Goal: Information Seeking & Learning: Learn about a topic

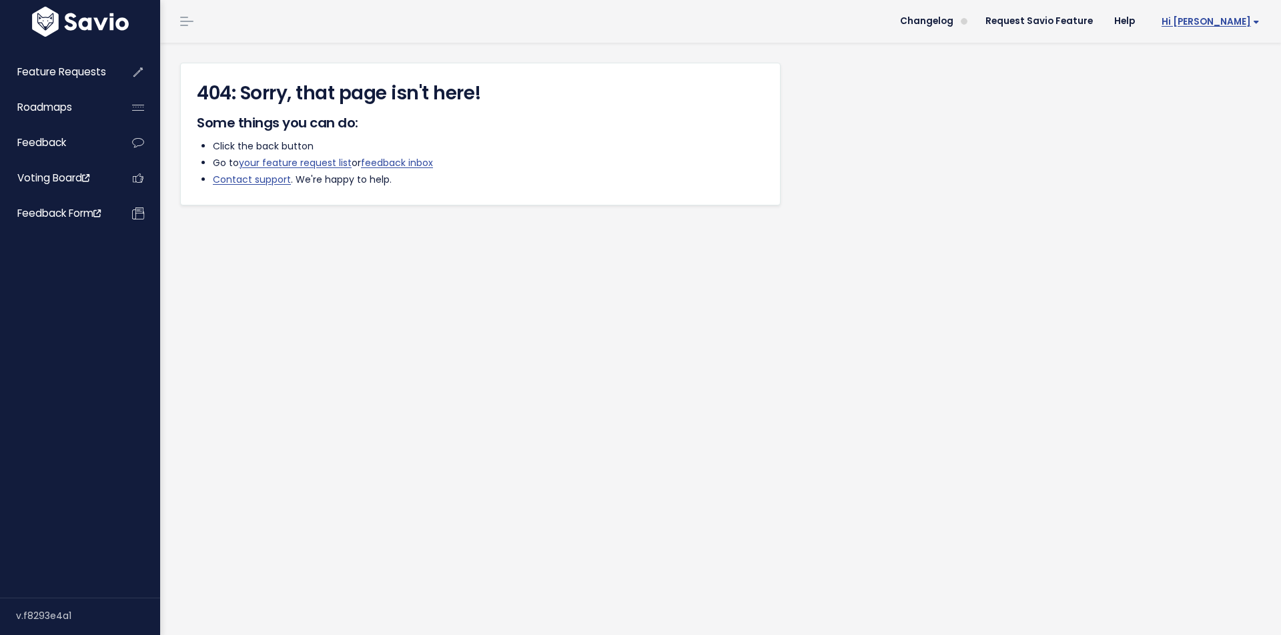
click at [1225, 24] on span "Hi [PERSON_NAME]" at bounding box center [1211, 22] width 98 height 10
click at [1200, 88] on link "Logout" at bounding box center [1217, 87] width 96 height 26
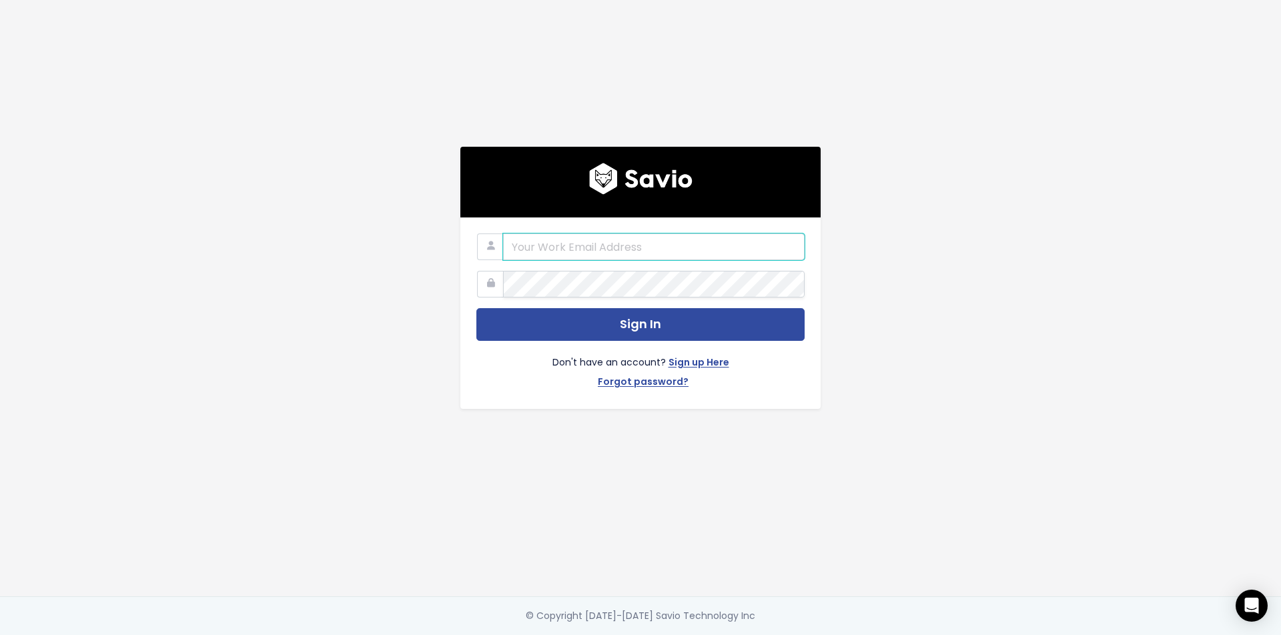
click at [641, 250] on input "email" at bounding box center [654, 247] width 302 height 27
paste input "andy@spraye.io"
type input "andy@spraye.io"
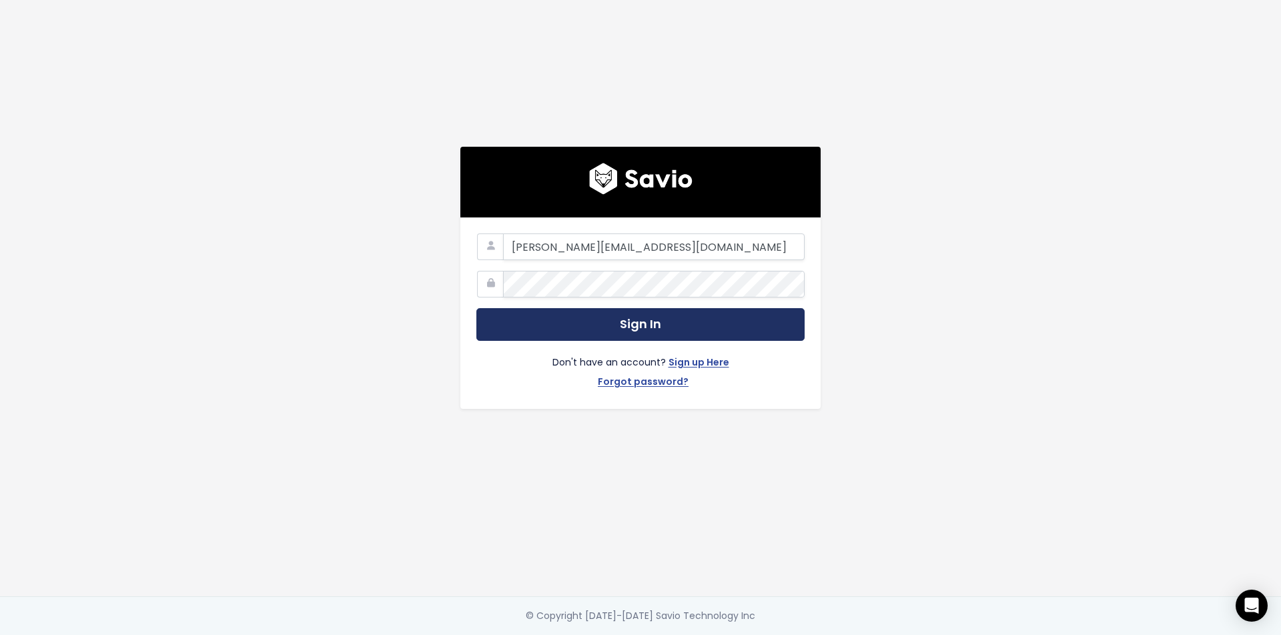
click at [619, 324] on button "Sign In" at bounding box center [640, 324] width 328 height 33
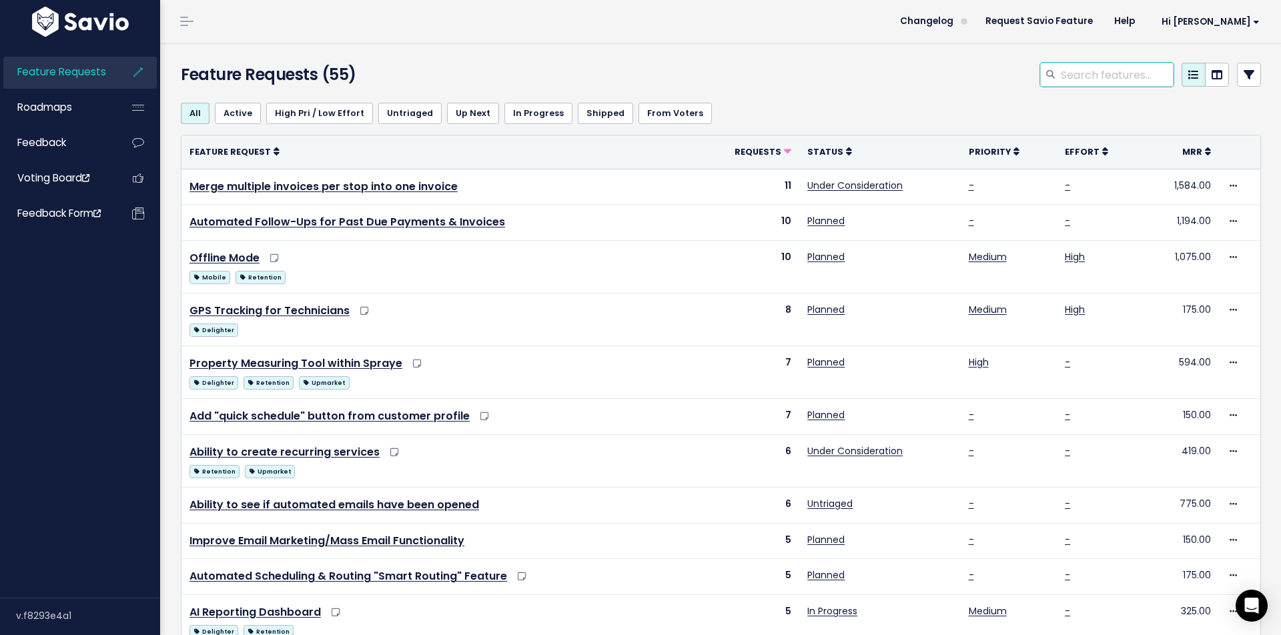
click at [1070, 77] on input "search" at bounding box center [1117, 75] width 114 height 24
type input "$0"
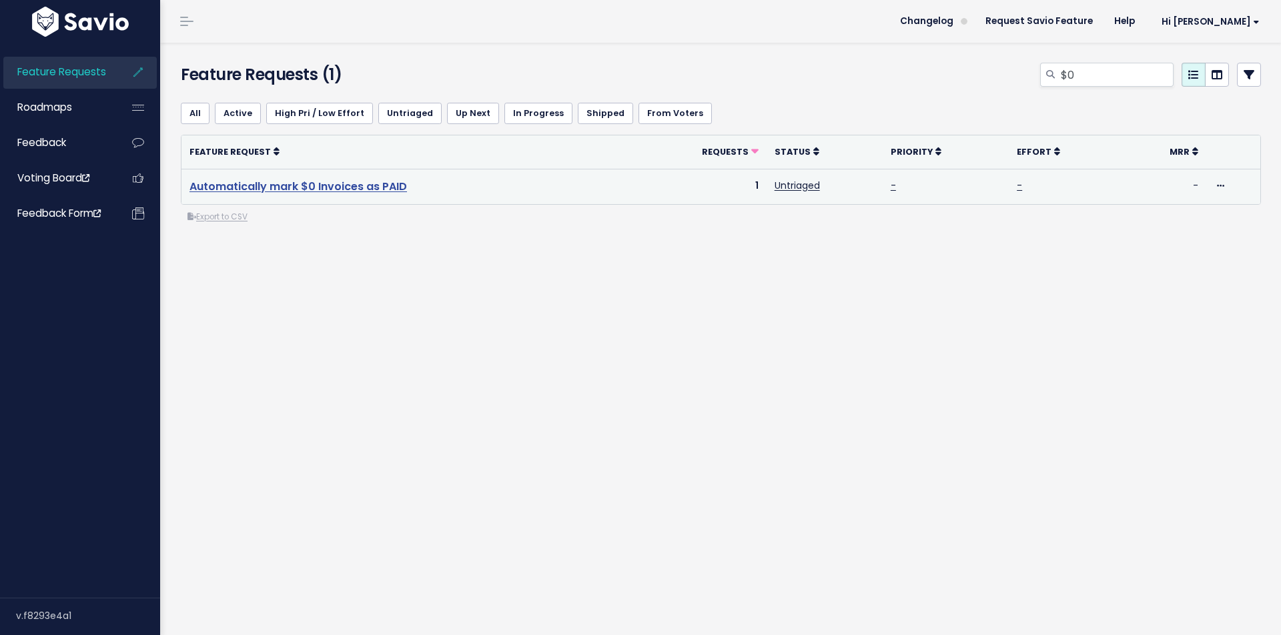
click at [349, 187] on link "Automatically mark $0 Invoices as PAID" at bounding box center [299, 186] width 218 height 15
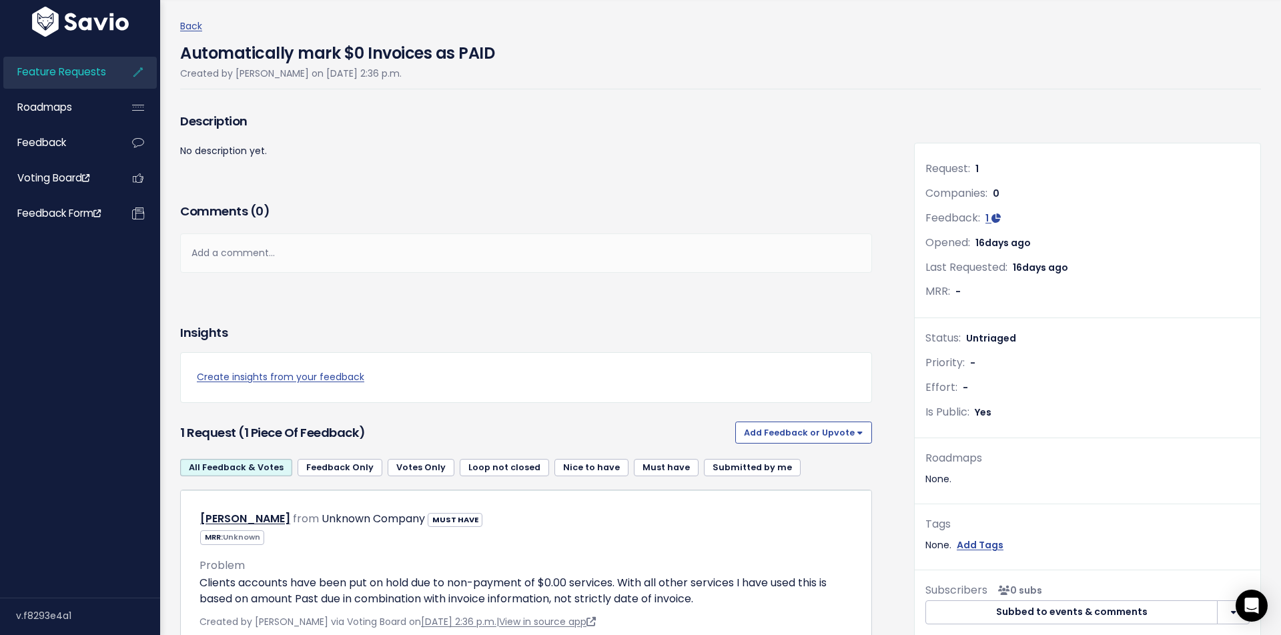
scroll to position [10, 0]
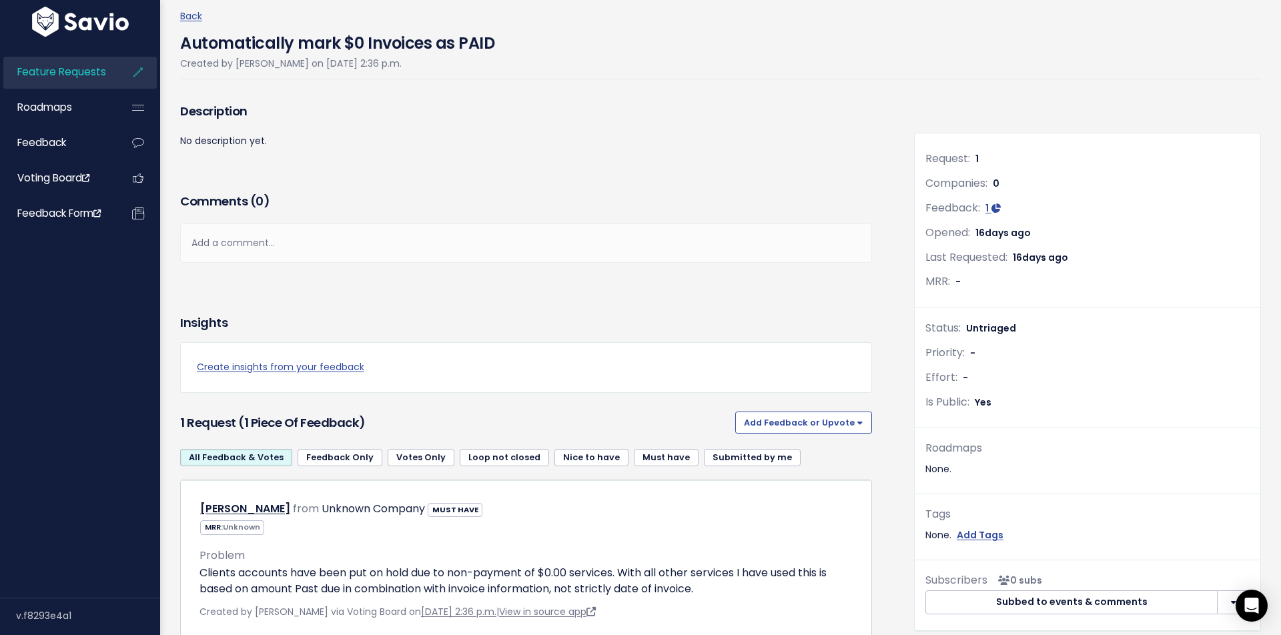
click at [989, 404] on span "Yes" at bounding box center [983, 402] width 17 height 13
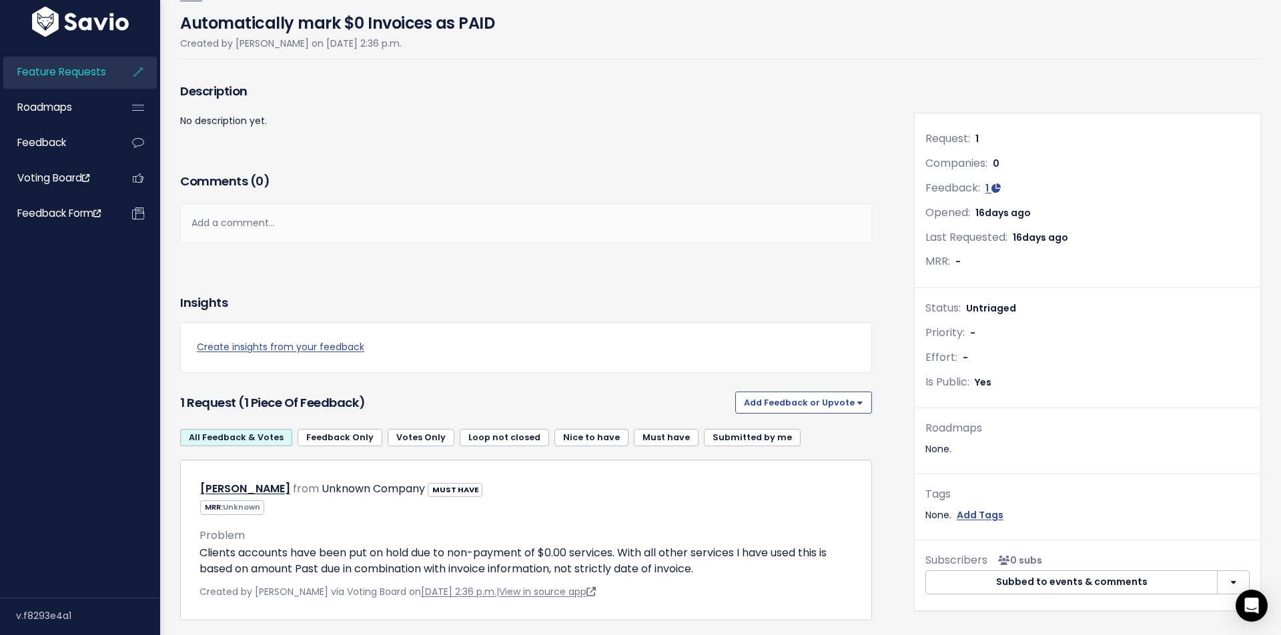
scroll to position [45, 0]
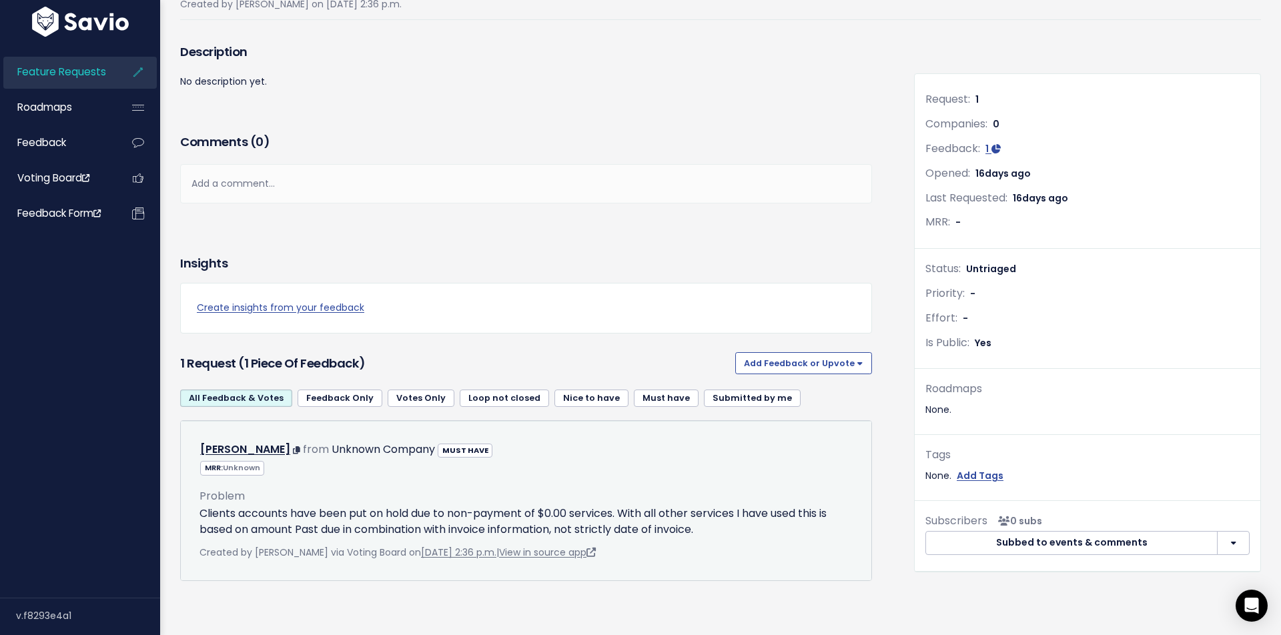
click at [233, 468] on span "Unknown" at bounding box center [241, 467] width 37 height 11
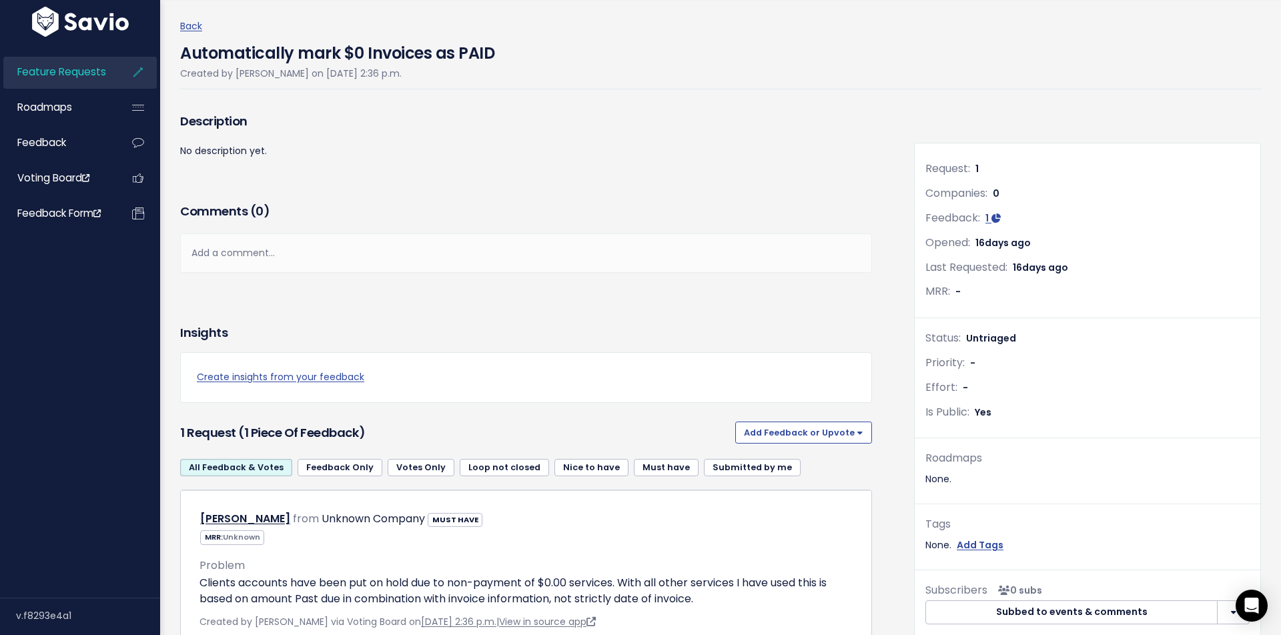
scroll to position [118, 0]
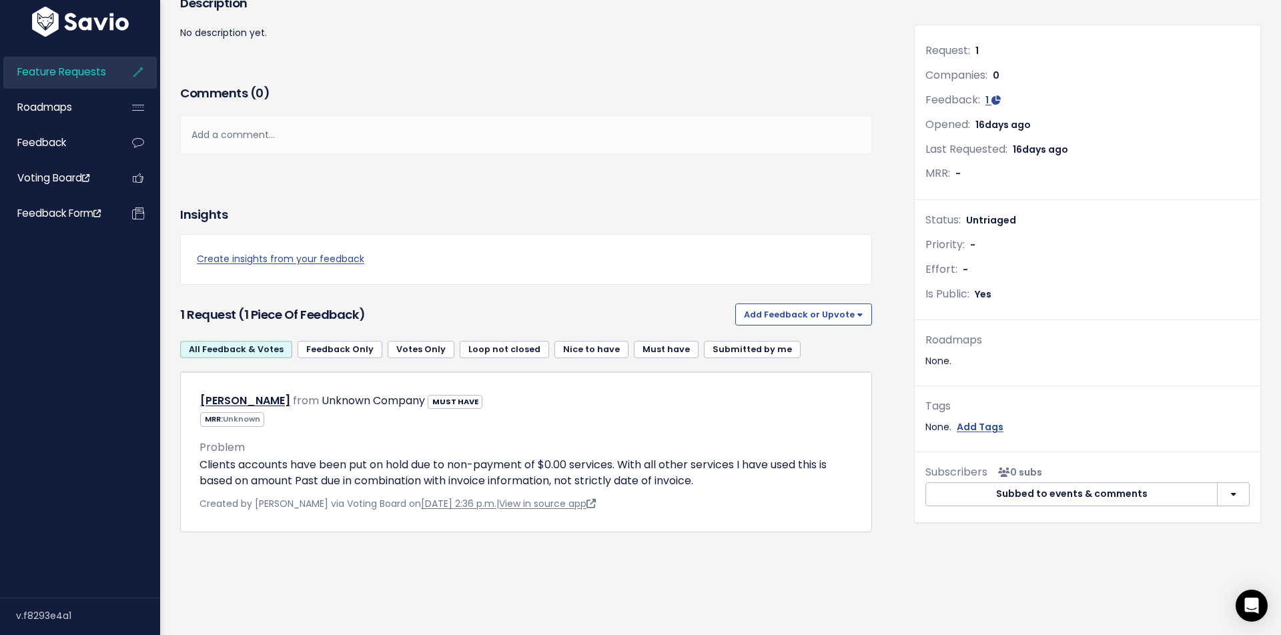
click at [984, 294] on span "Yes" at bounding box center [983, 294] width 17 height 13
click at [988, 294] on span "Yes" at bounding box center [983, 294] width 17 height 13
click at [855, 312] on button "Add Feedback or Upvote" at bounding box center [803, 314] width 137 height 21
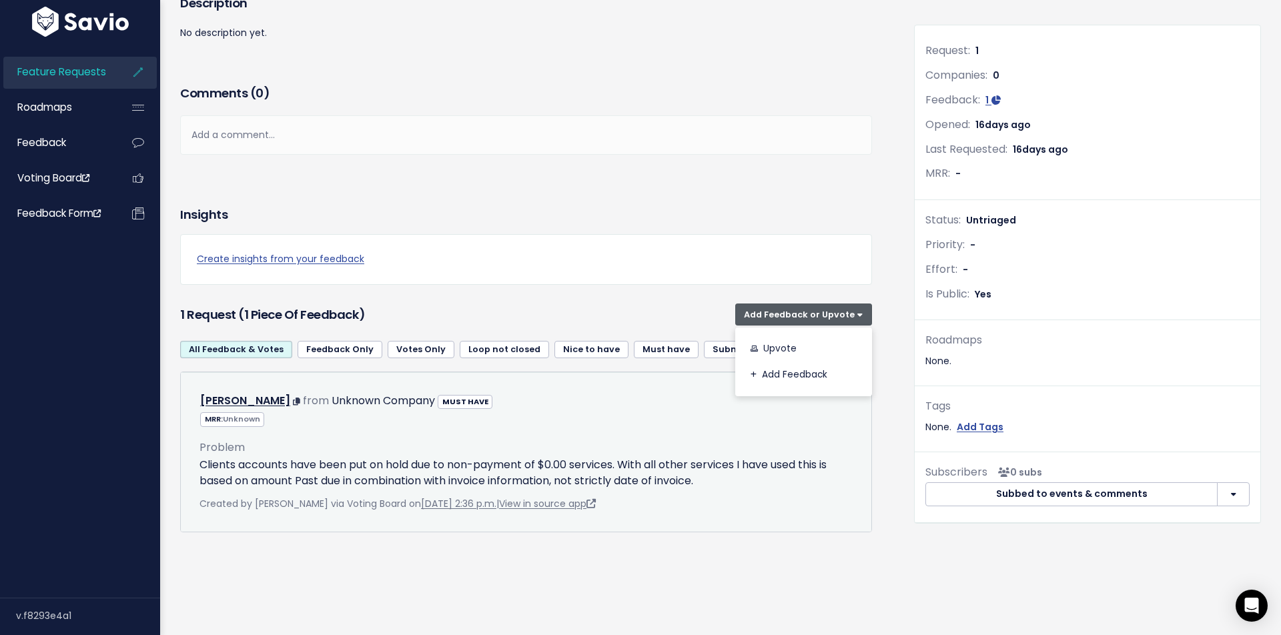
click at [803, 438] on div "Problem Clients accounts have been put on hold due to non-payment of $0.00 serv…" at bounding box center [526, 459] width 653 height 62
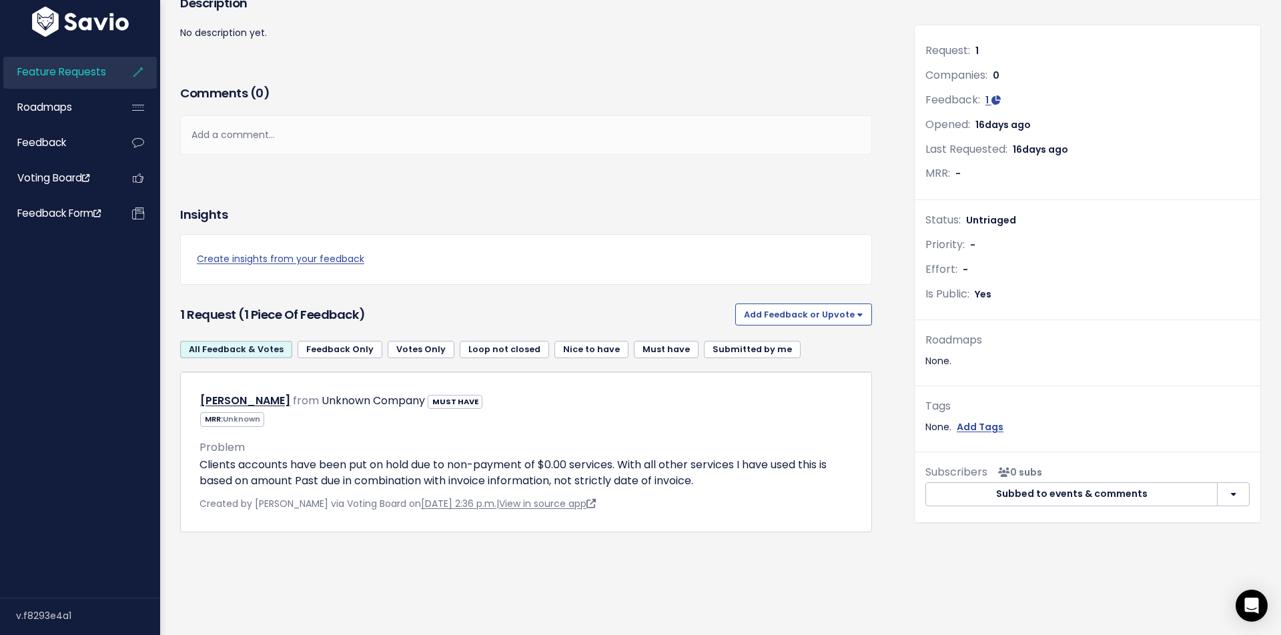
click at [1237, 496] on button "button" at bounding box center [1233, 494] width 33 height 24
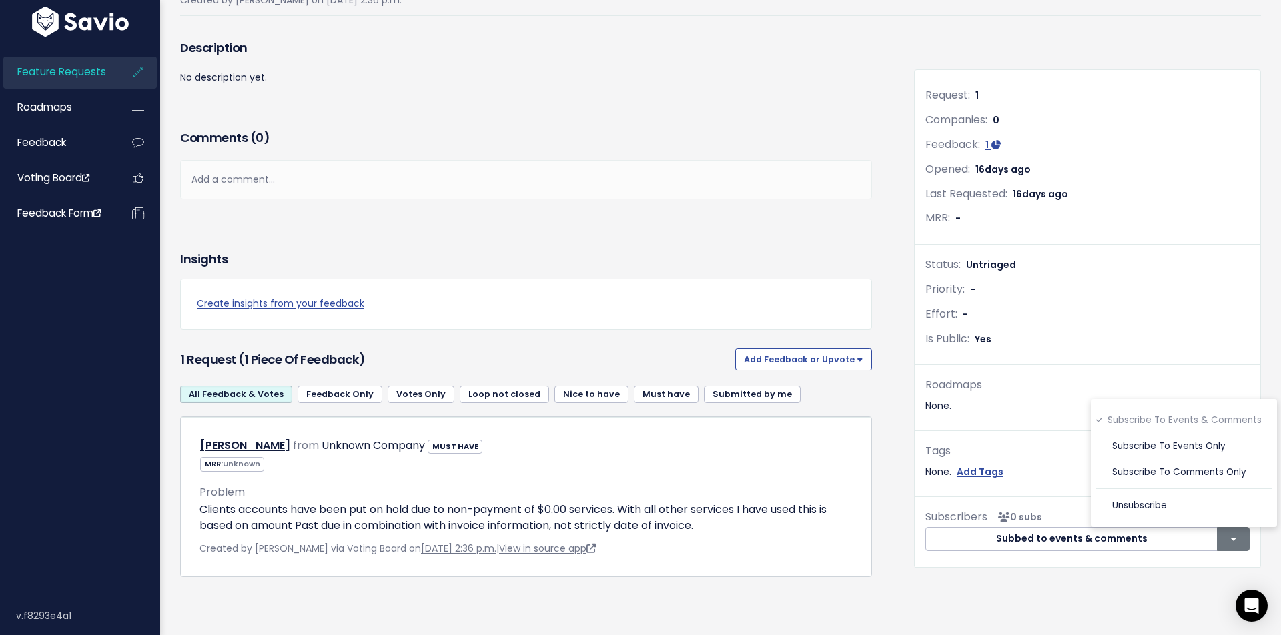
click at [1068, 334] on div "Is Public: Yes" at bounding box center [1088, 339] width 324 height 19
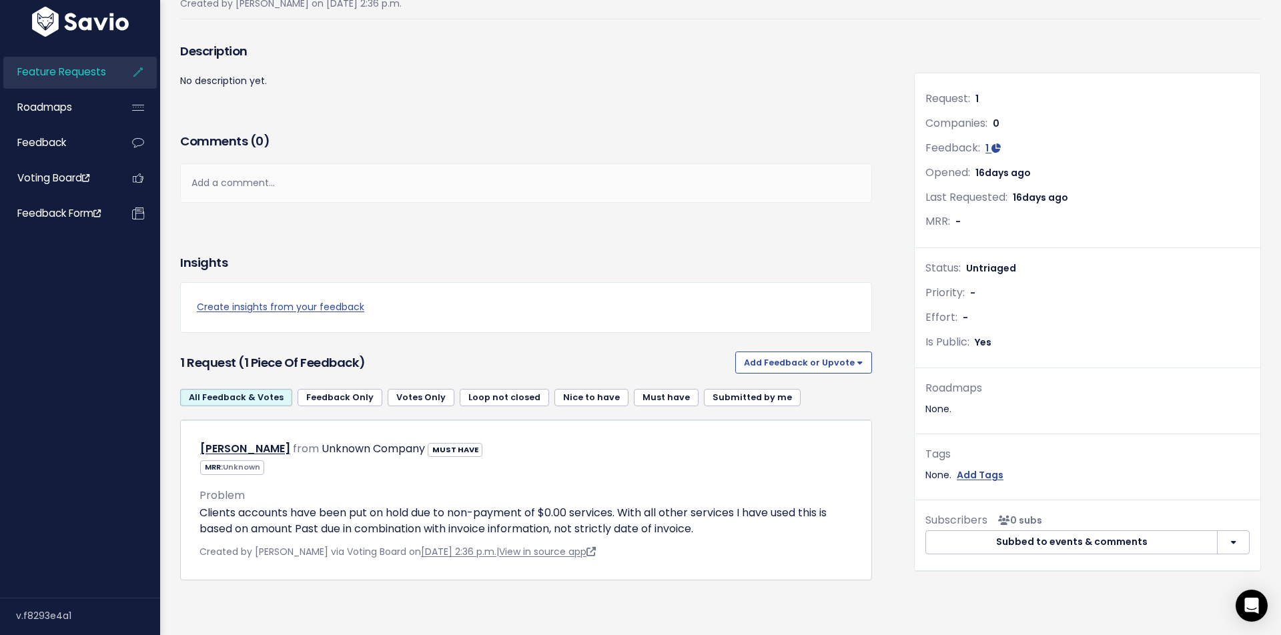
scroll to position [118, 0]
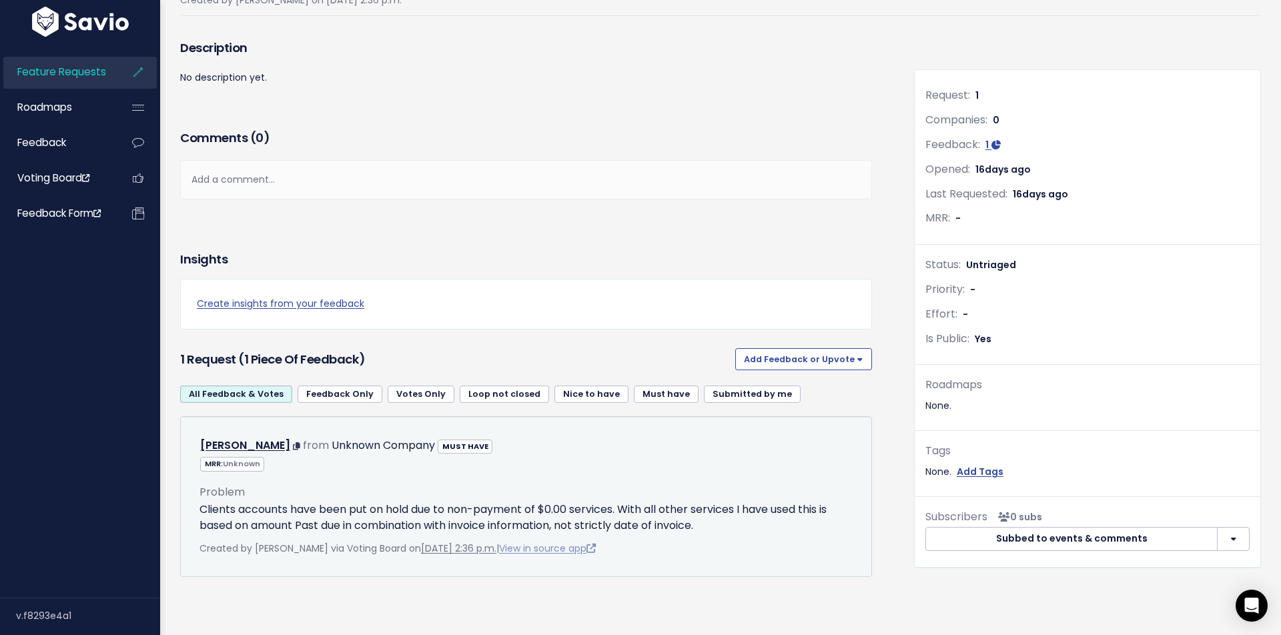
click at [557, 551] on link "View in source app" at bounding box center [547, 548] width 97 height 13
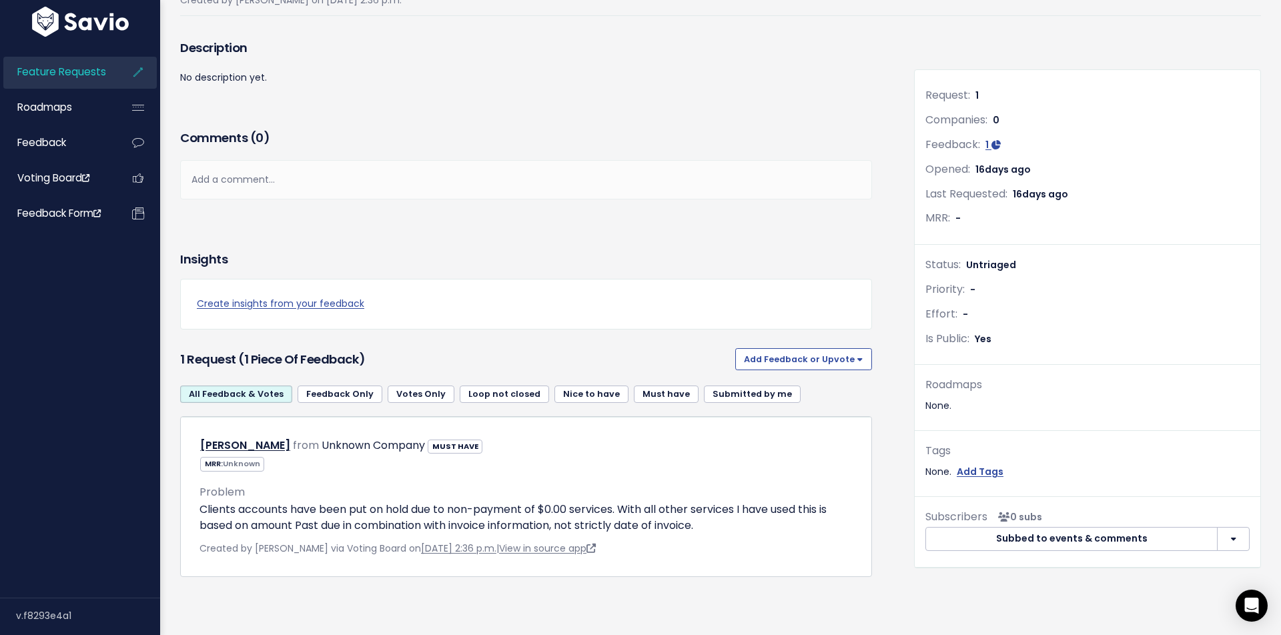
scroll to position [0, 0]
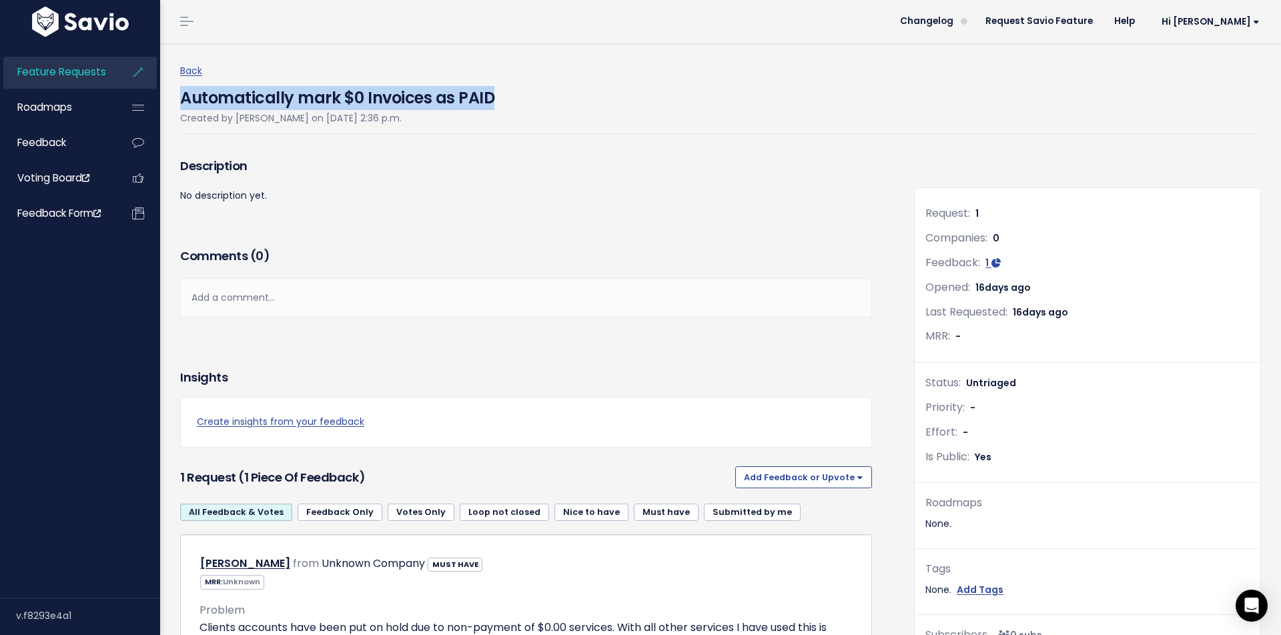
drag, startPoint x: 178, startPoint y: 98, endPoint x: 499, endPoint y: 98, distance: 321.0
click at [499, 98] on div "Back Automatically mark $0 Invoices as PAID Created by Andy Arnold on Sept. 8, …" at bounding box center [720, 387] width 1101 height 689
copy h4 "Automatically mark $0 Invoices as PAID"
click at [59, 77] on span "Feature Requests" at bounding box center [61, 72] width 89 height 14
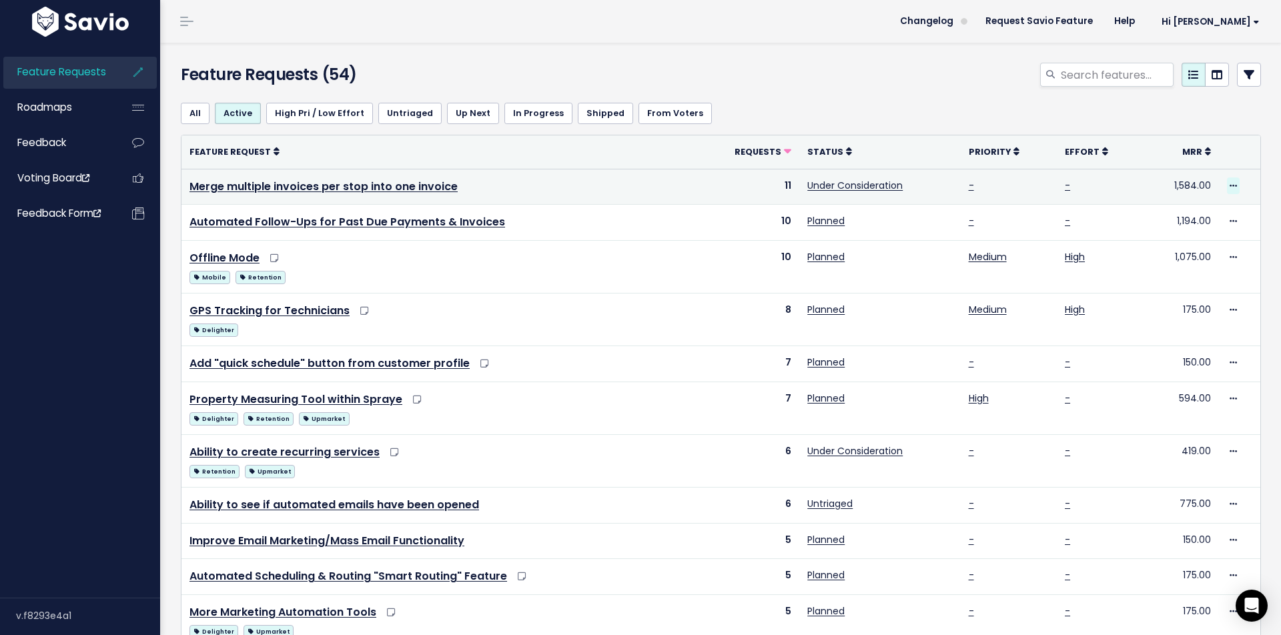
click at [1233, 188] on icon at bounding box center [1233, 186] width 7 height 9
click at [641, 198] on td "Merge multiple invoices per stop into one invoice" at bounding box center [438, 187] width 513 height 36
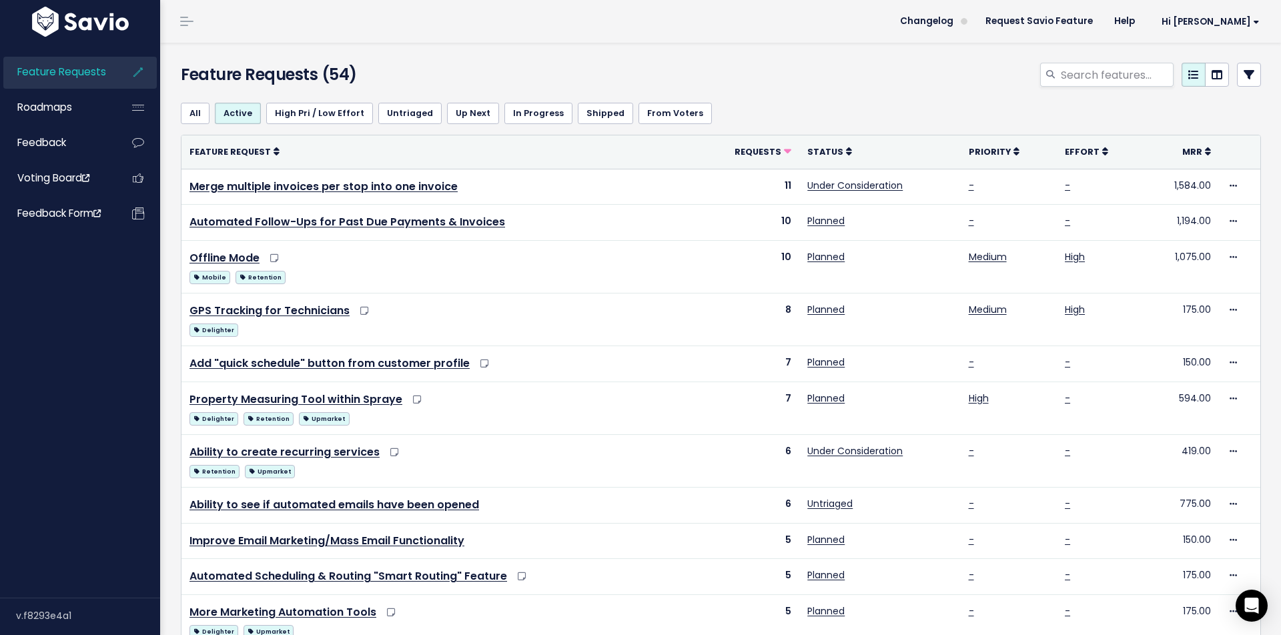
click at [1039, 86] on div at bounding box center [905, 77] width 734 height 29
click at [1068, 75] on input "search" at bounding box center [1117, 75] width 114 height 24
paste input "Automatically mark $0 Invoices as PAID"
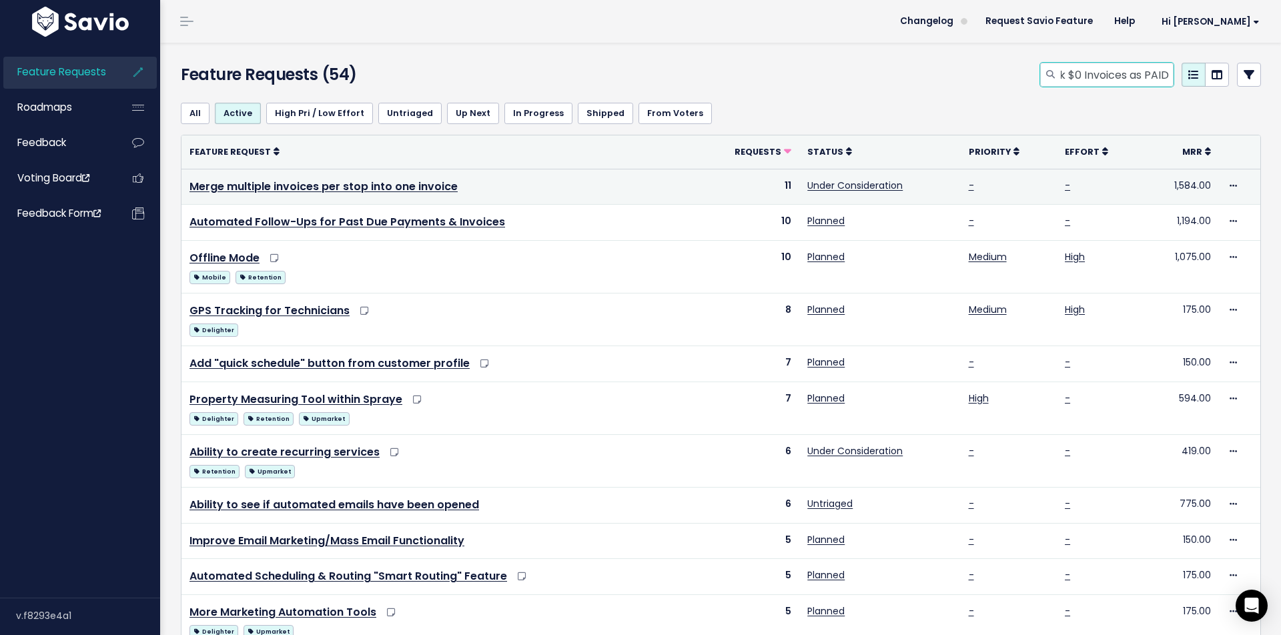
type input "Automatically mark $0 Invoices as PAID"
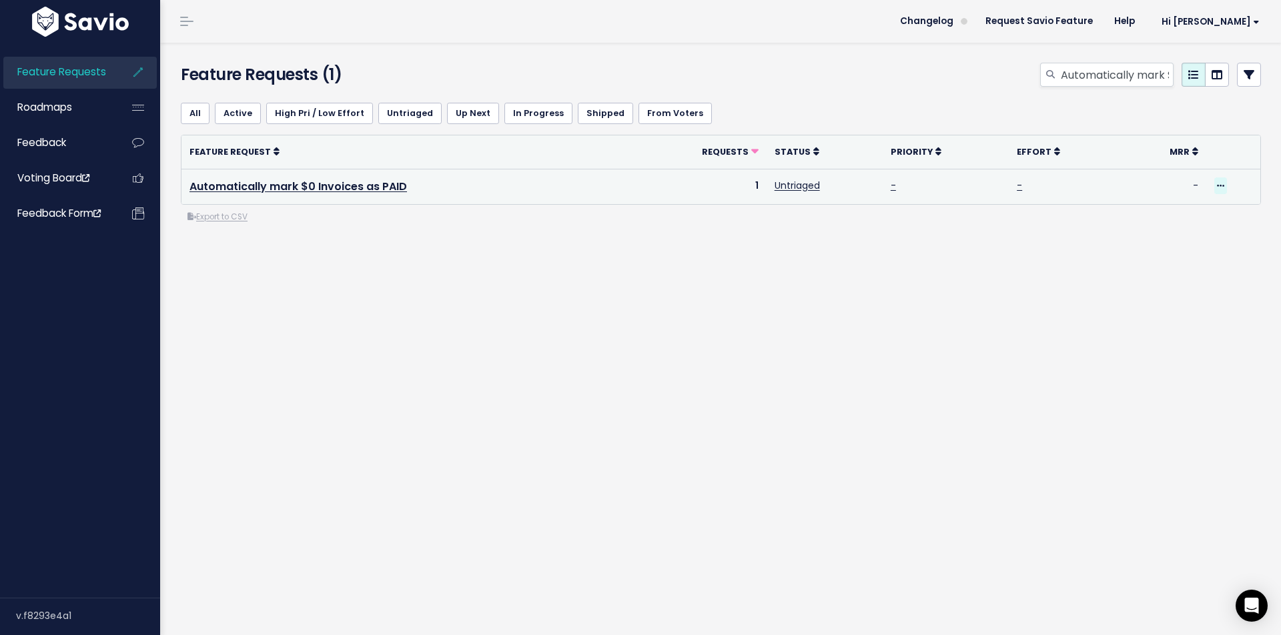
click at [1219, 185] on icon at bounding box center [1220, 186] width 7 height 9
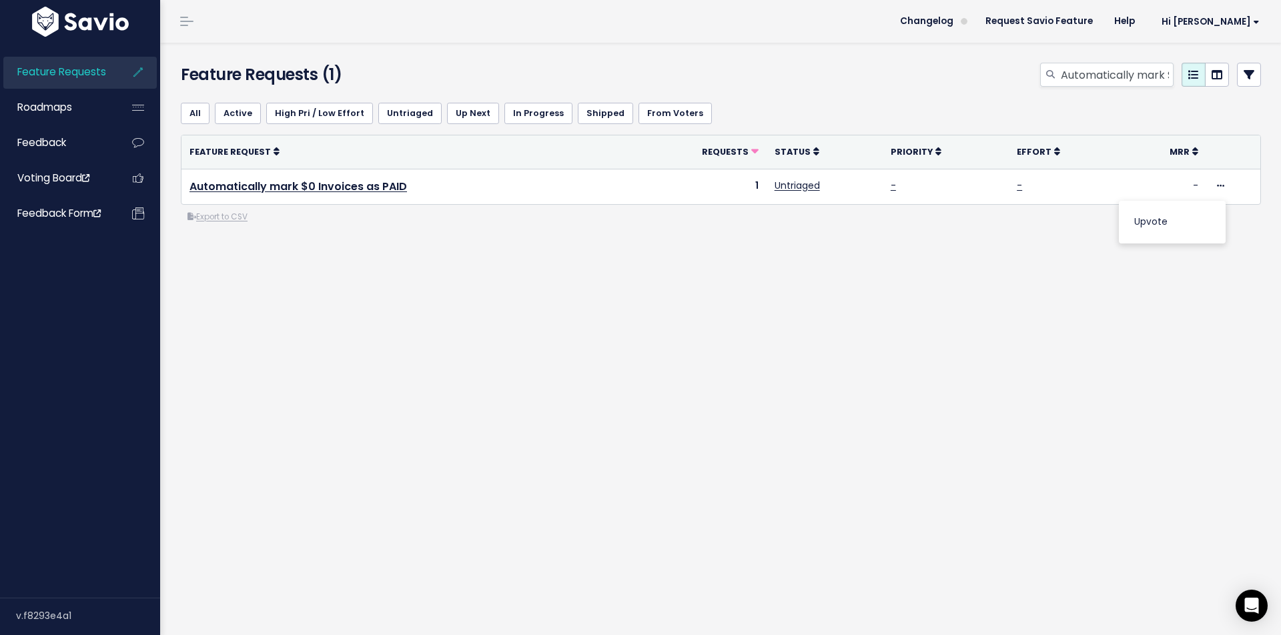
click at [1077, 336] on div "Feature Requests (1) Automatically mark $0 Invoices as PAID All Active High Pri…" at bounding box center [720, 339] width 1121 height 593
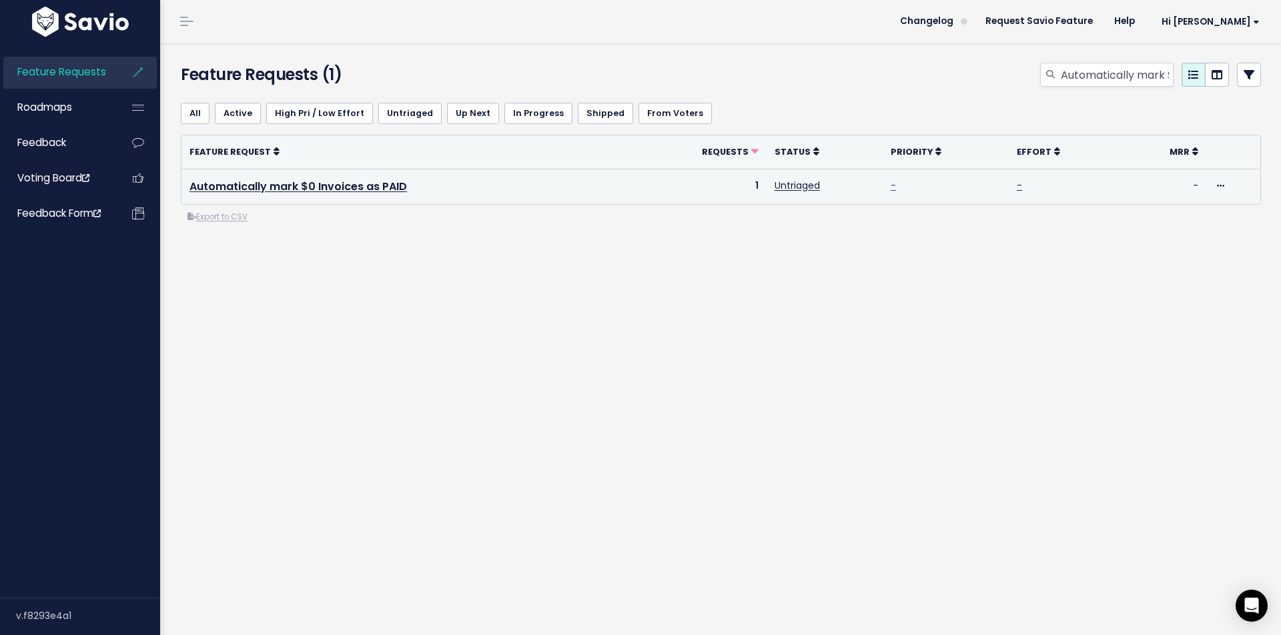
click at [896, 187] on link "-" at bounding box center [893, 185] width 5 height 13
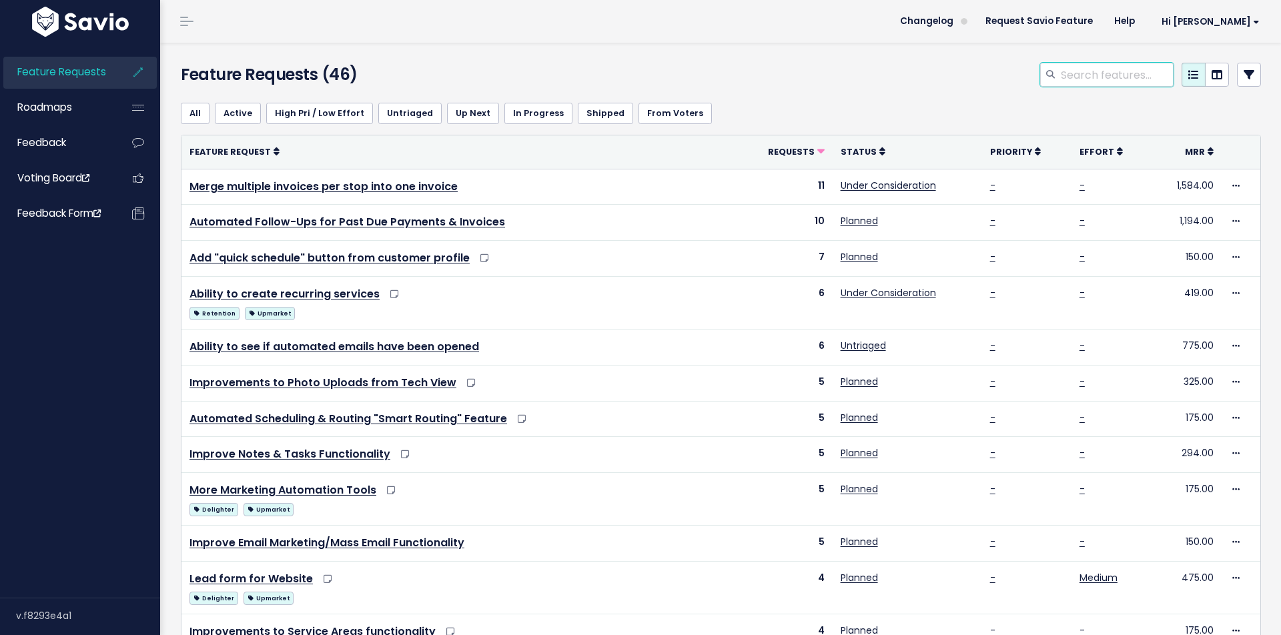
click at [1066, 71] on input "search" at bounding box center [1117, 75] width 114 height 24
paste input "Automatically mark $0 Invoices as PAID"
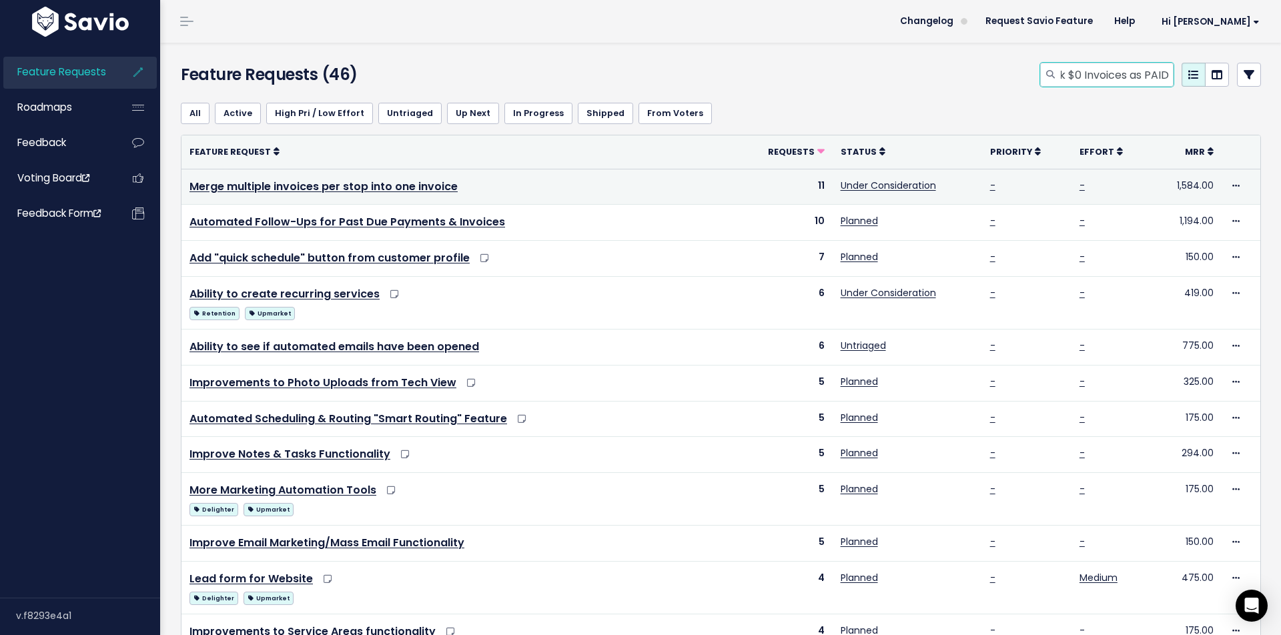
type input "Automatically mark $0 Invoices as PAID"
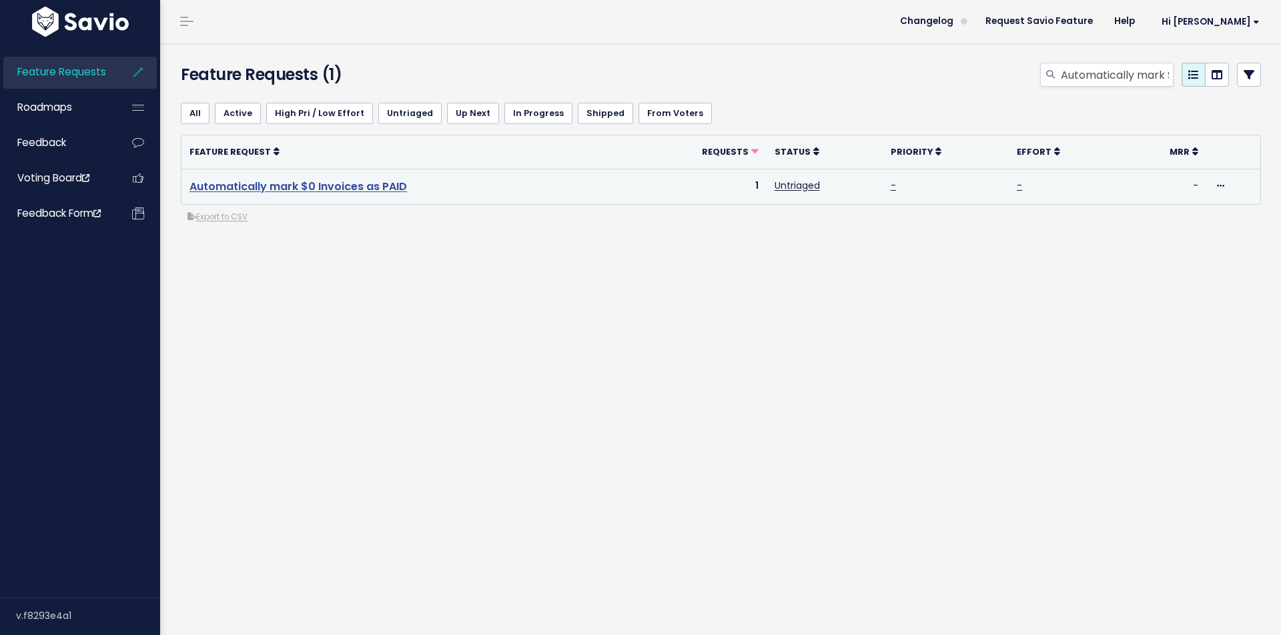
click at [318, 183] on link "Automatically mark $0 Invoices as PAID" at bounding box center [299, 186] width 218 height 15
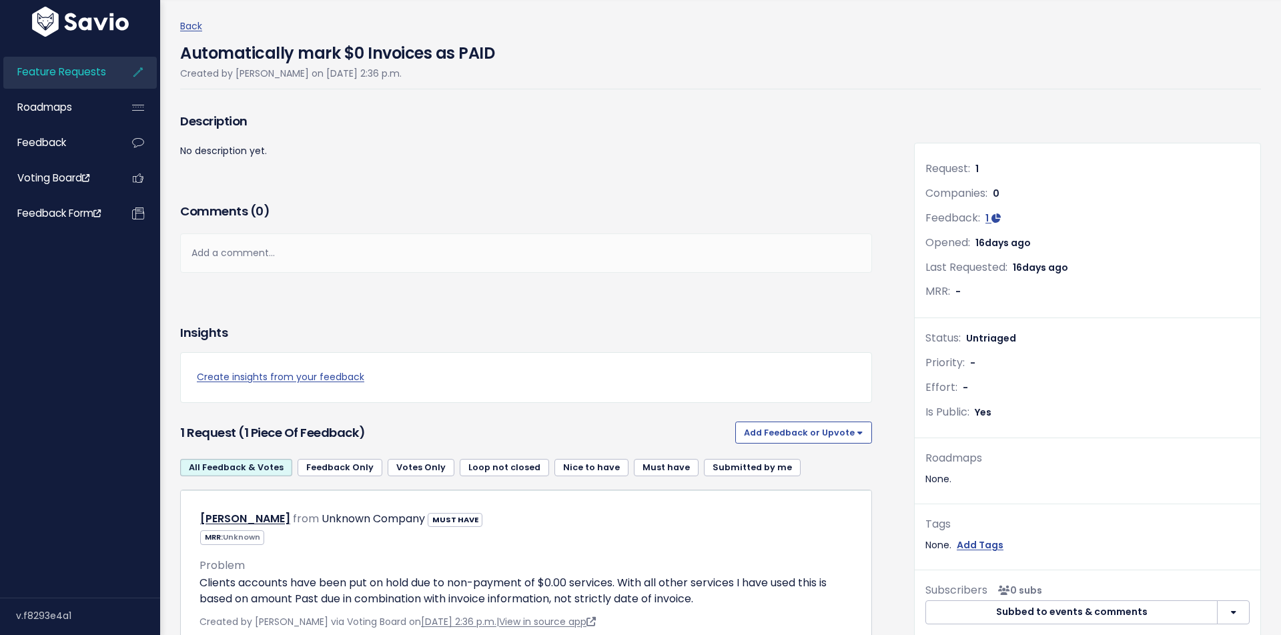
scroll to position [118, 0]
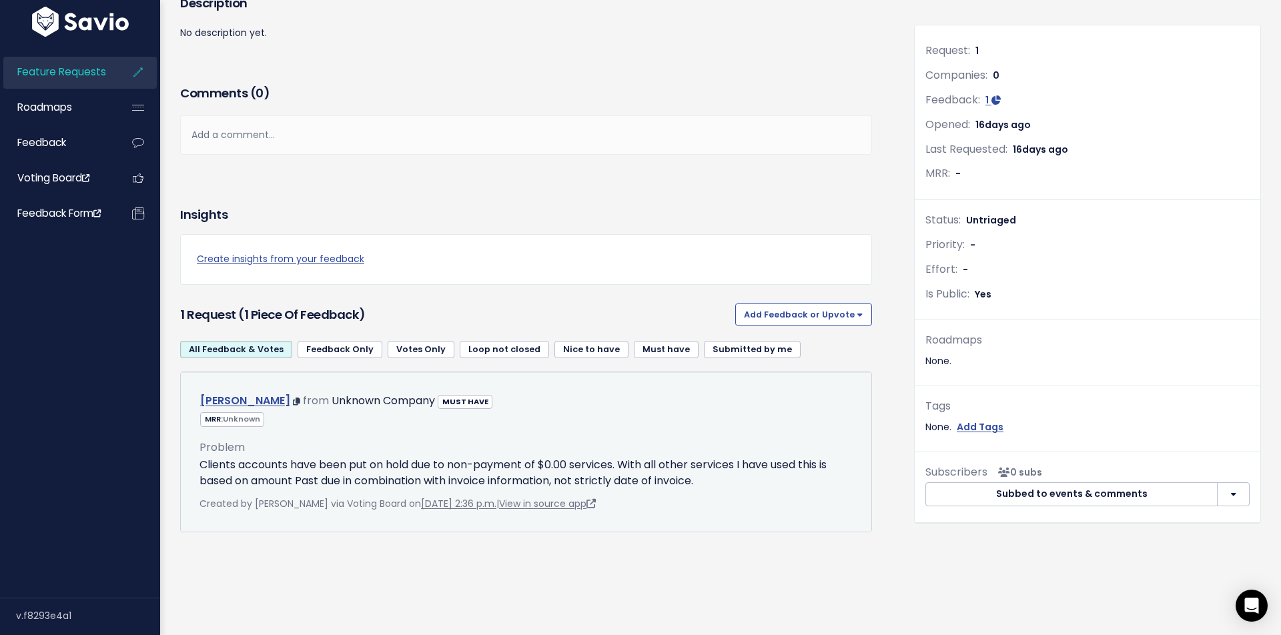
click at [249, 400] on link "[PERSON_NAME]" at bounding box center [245, 400] width 90 height 15
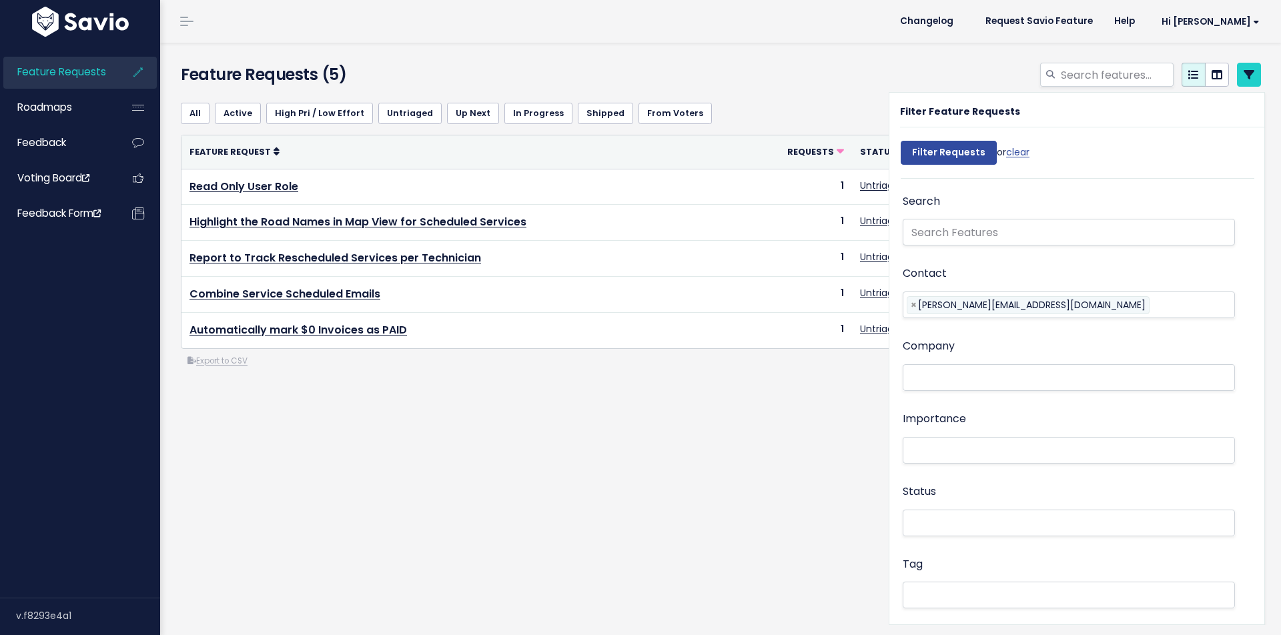
select select
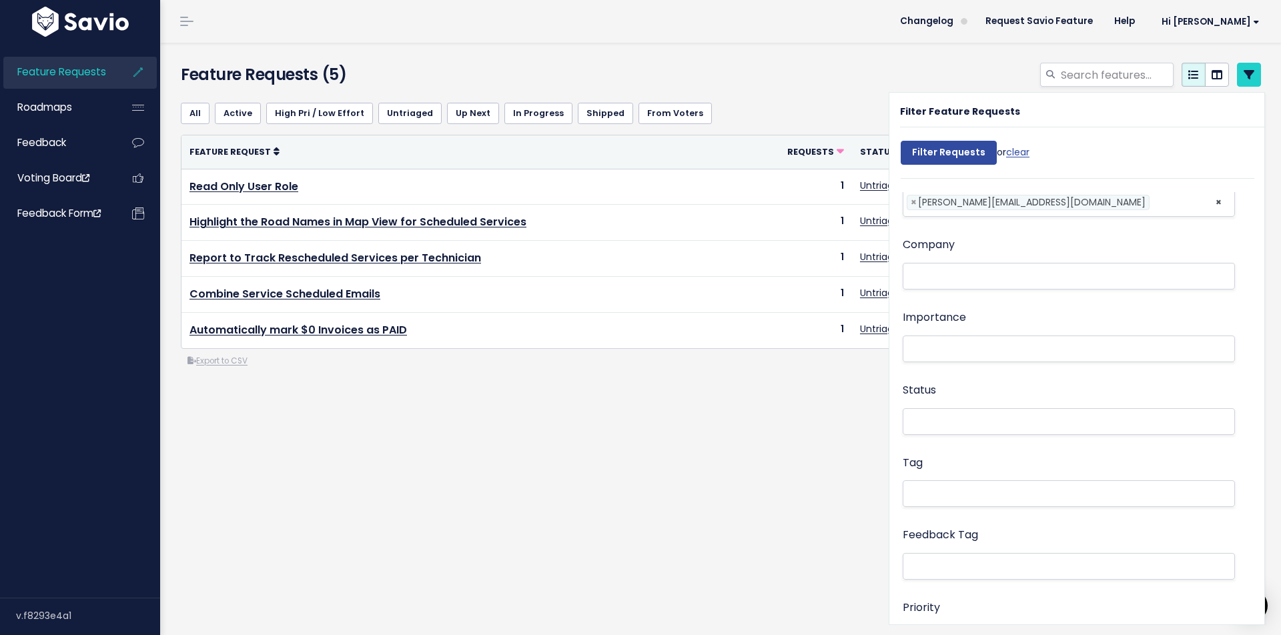
scroll to position [25, 0]
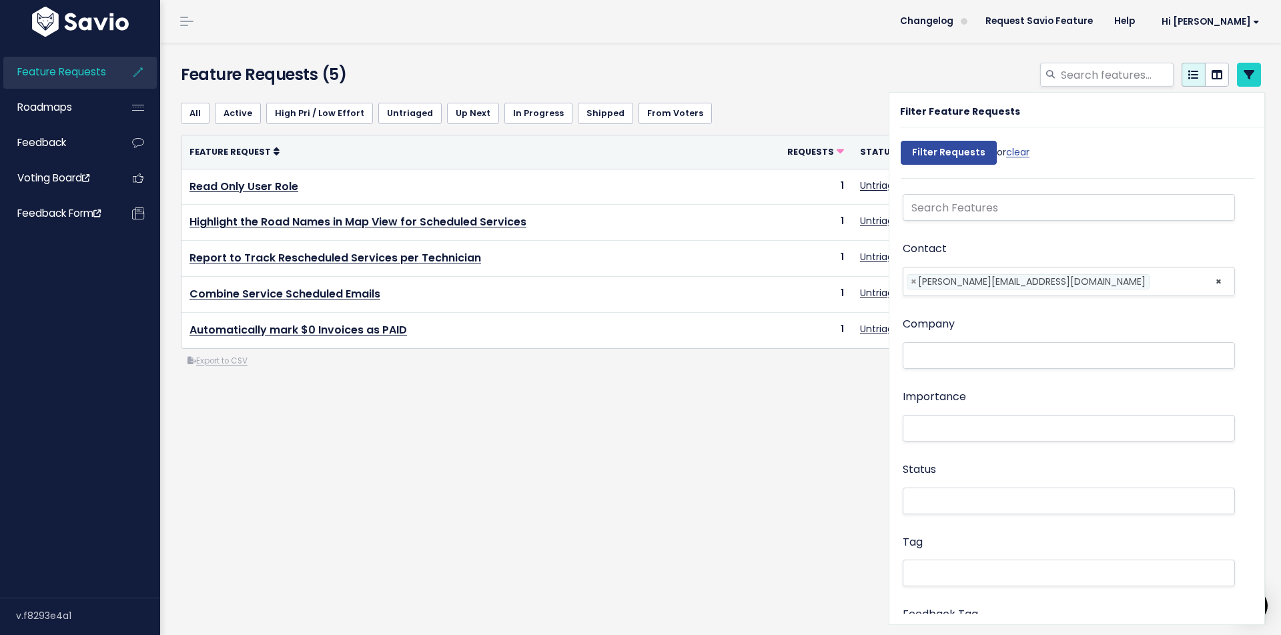
click at [578, 392] on div "All Active High Pri / Low Effort Untriaged Up Next In Progress Shipped From Vot…" at bounding box center [721, 283] width 1100 height 383
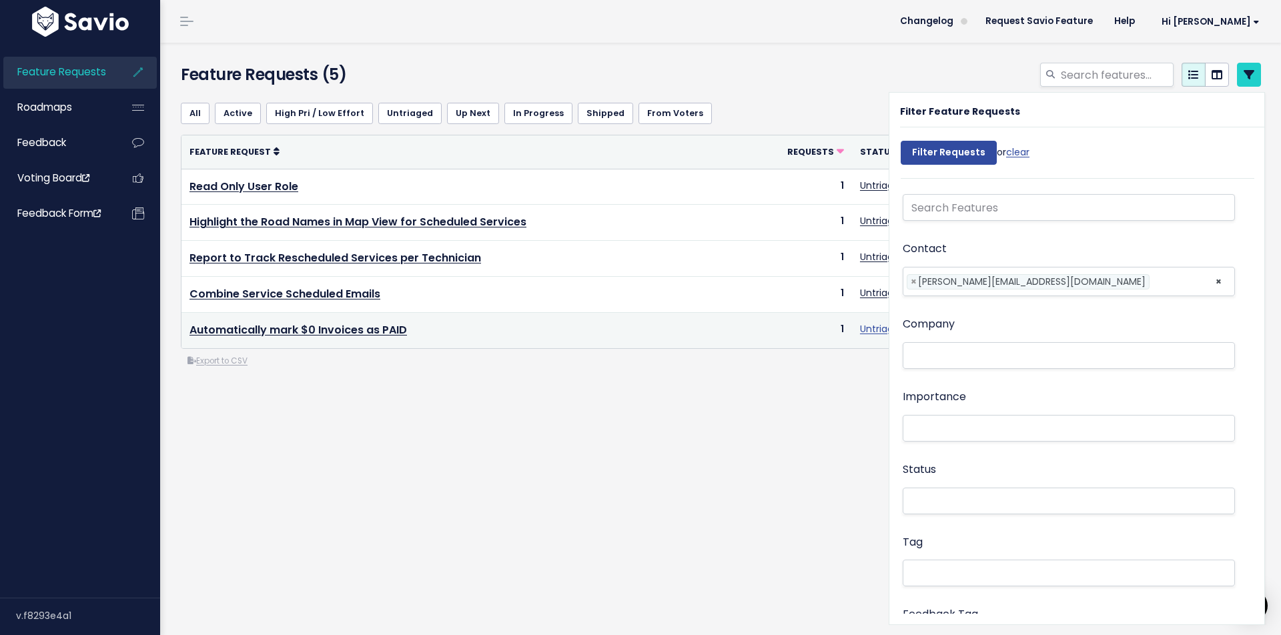
click at [869, 330] on link "Untriaged" at bounding box center [882, 328] width 45 height 13
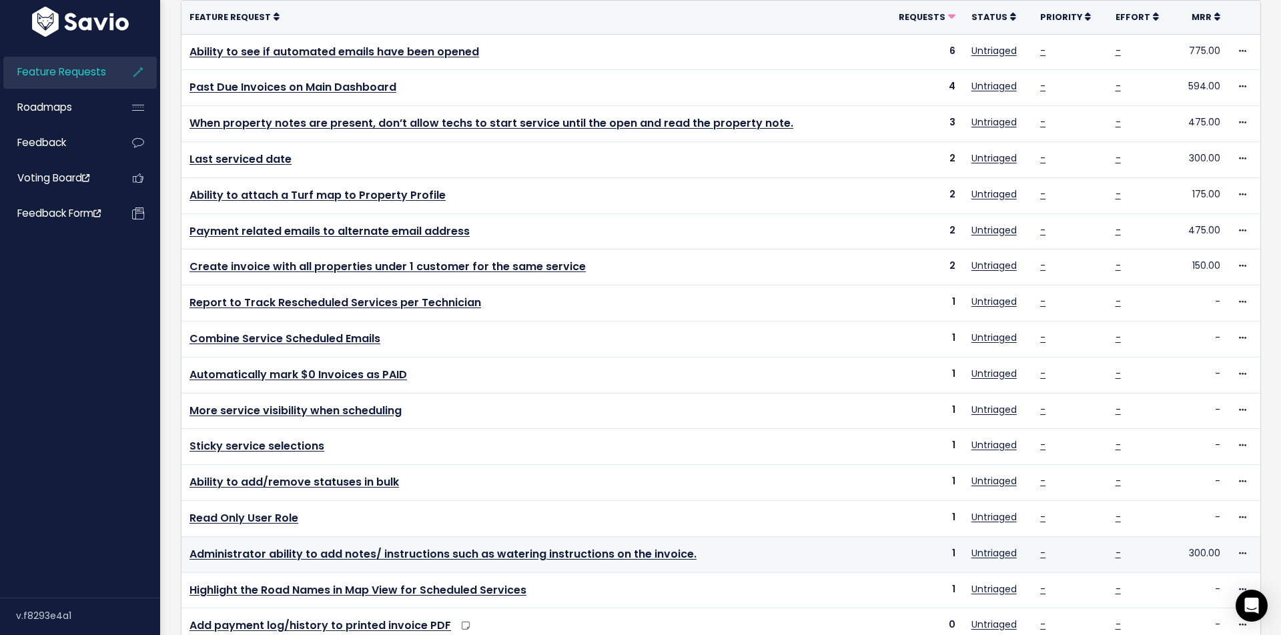
scroll to position [186, 0]
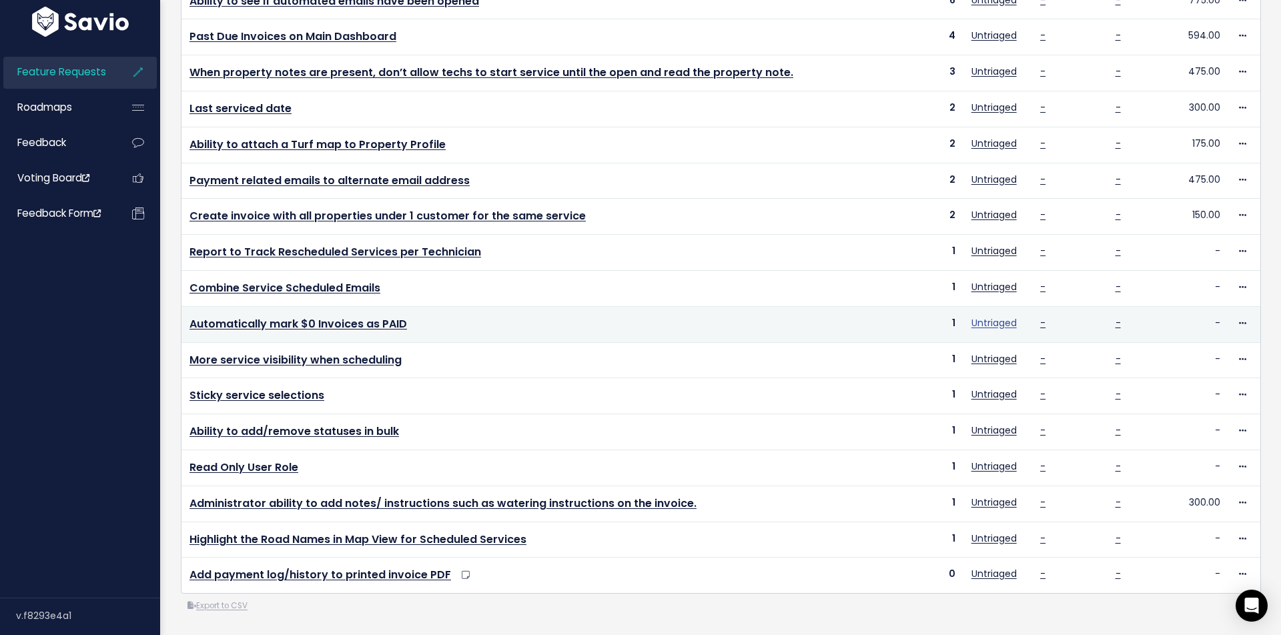
click at [995, 326] on link "Untriaged" at bounding box center [994, 322] width 45 height 13
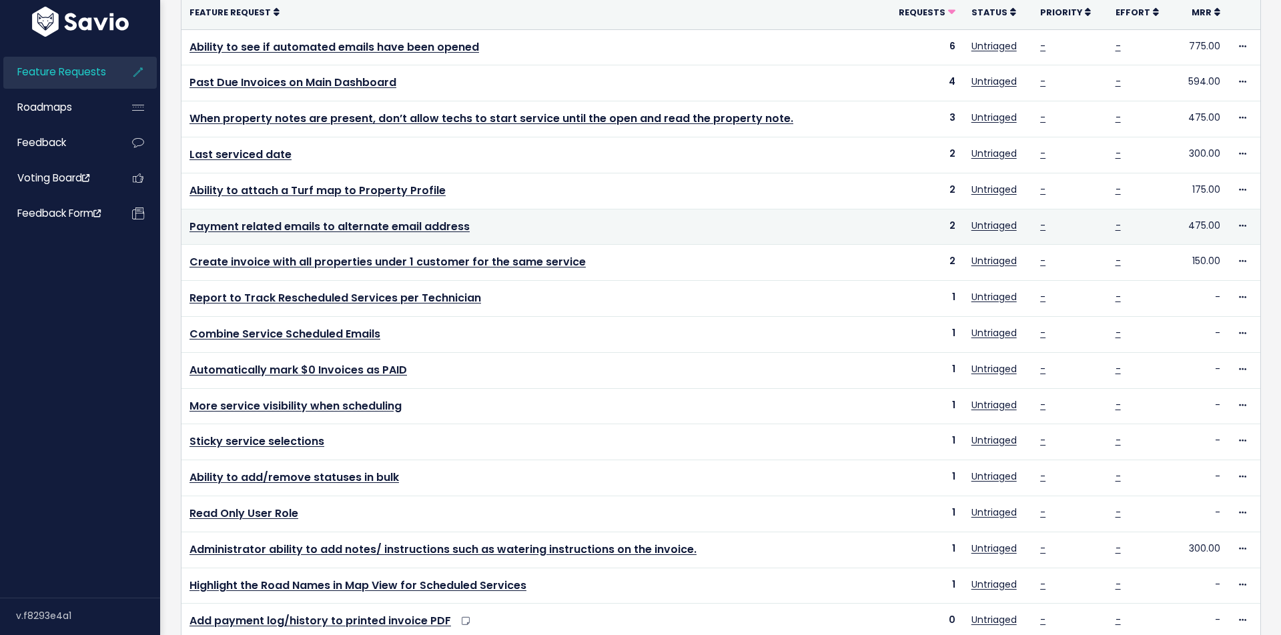
scroll to position [186, 0]
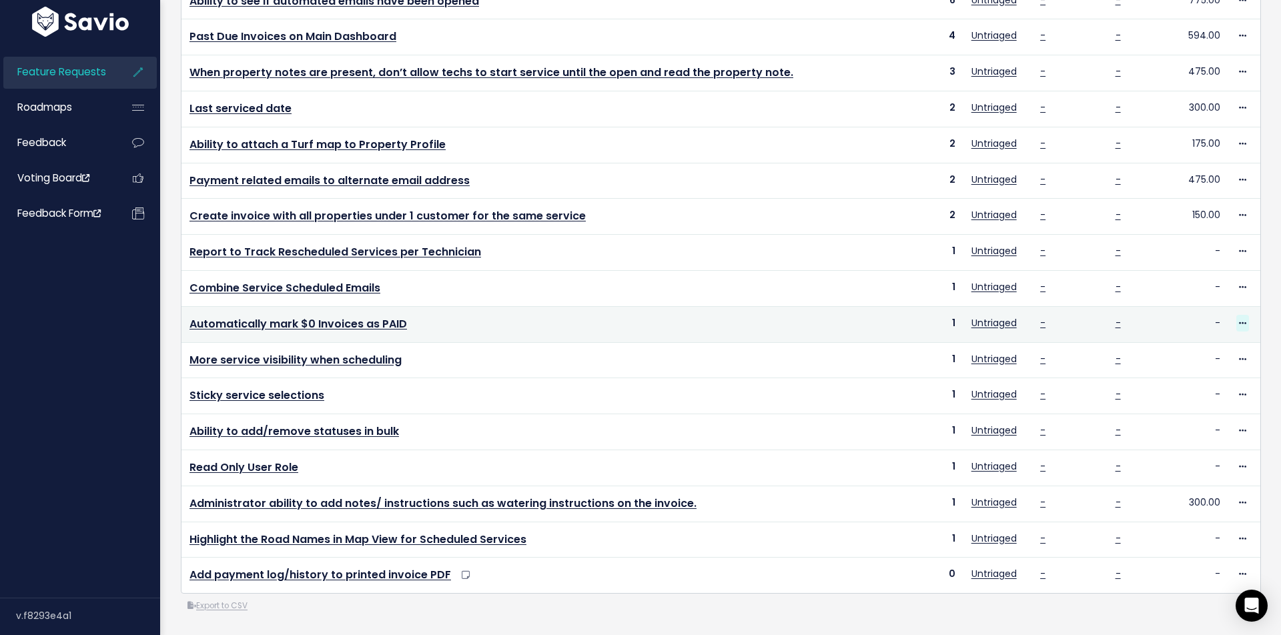
click at [1243, 322] on icon at bounding box center [1242, 324] width 7 height 9
click at [283, 321] on link "Automatically mark $0 Invoices as PAID" at bounding box center [299, 323] width 218 height 15
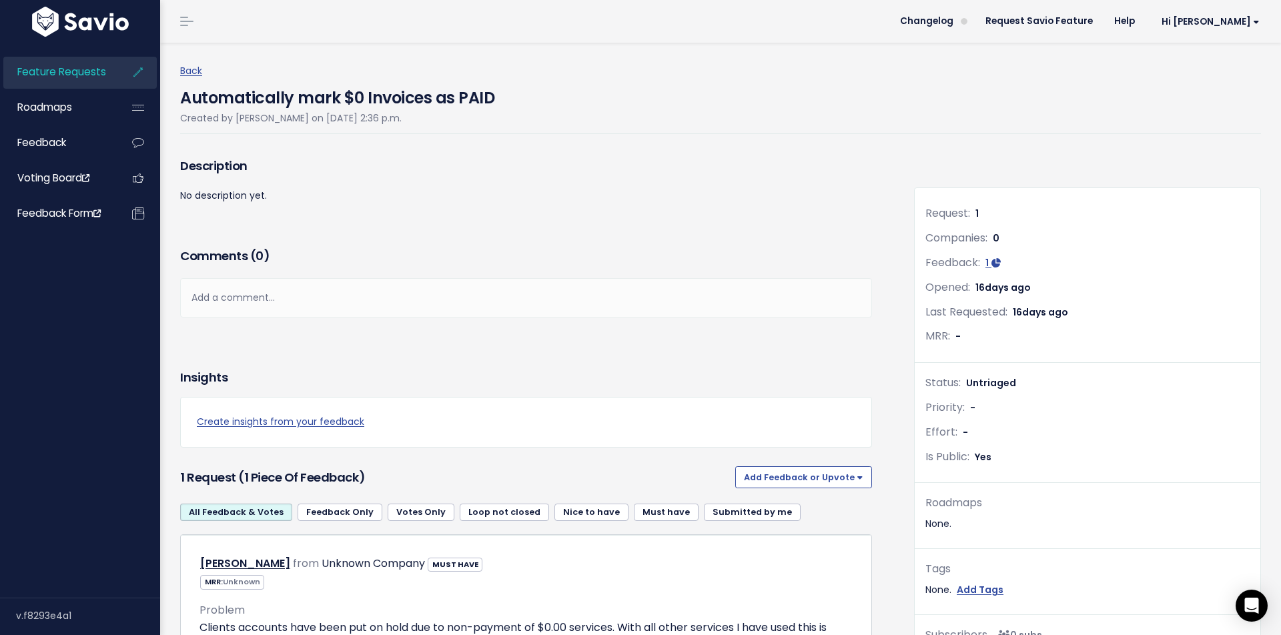
click at [53, 75] on span "Feature Requests" at bounding box center [61, 72] width 89 height 14
